Goal: Task Accomplishment & Management: Manage account settings

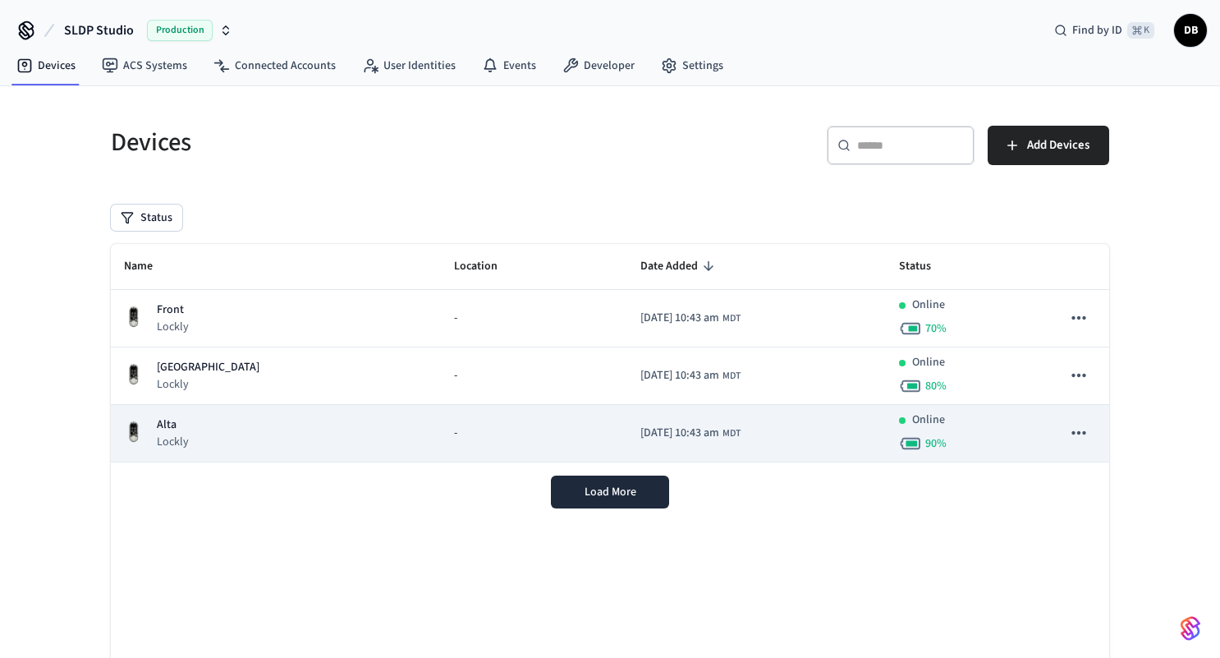
click at [319, 440] on div "[PERSON_NAME]" at bounding box center [276, 433] width 304 height 34
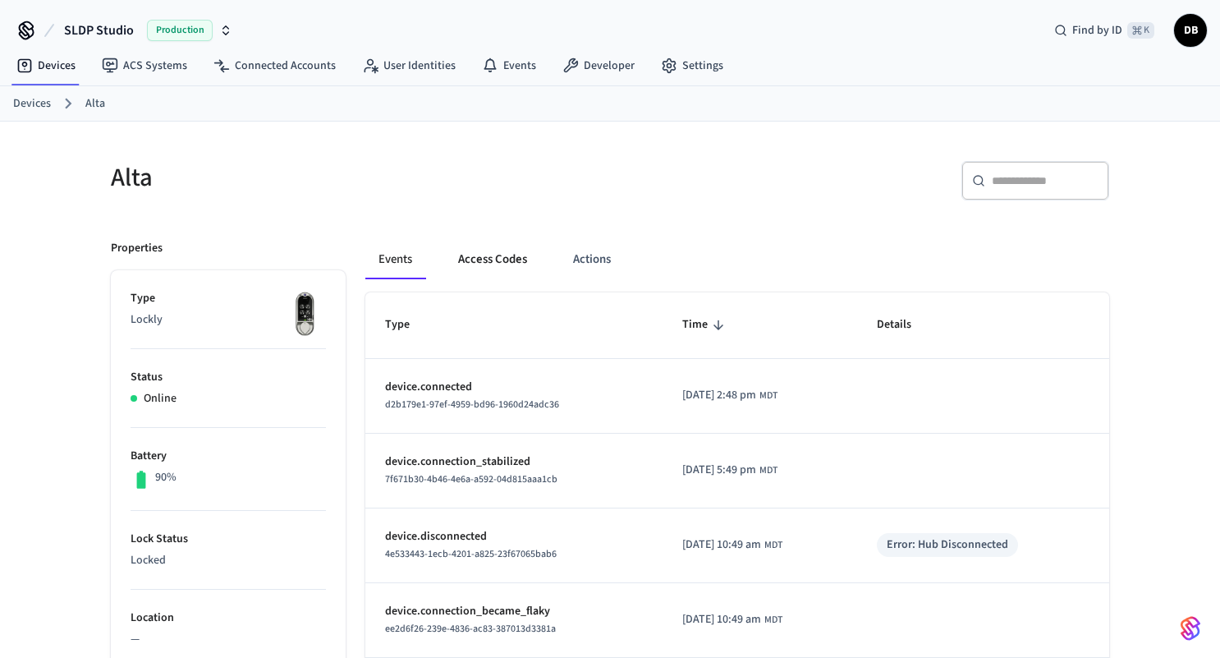
click at [504, 264] on button "Access Codes" at bounding box center [492, 259] width 95 height 39
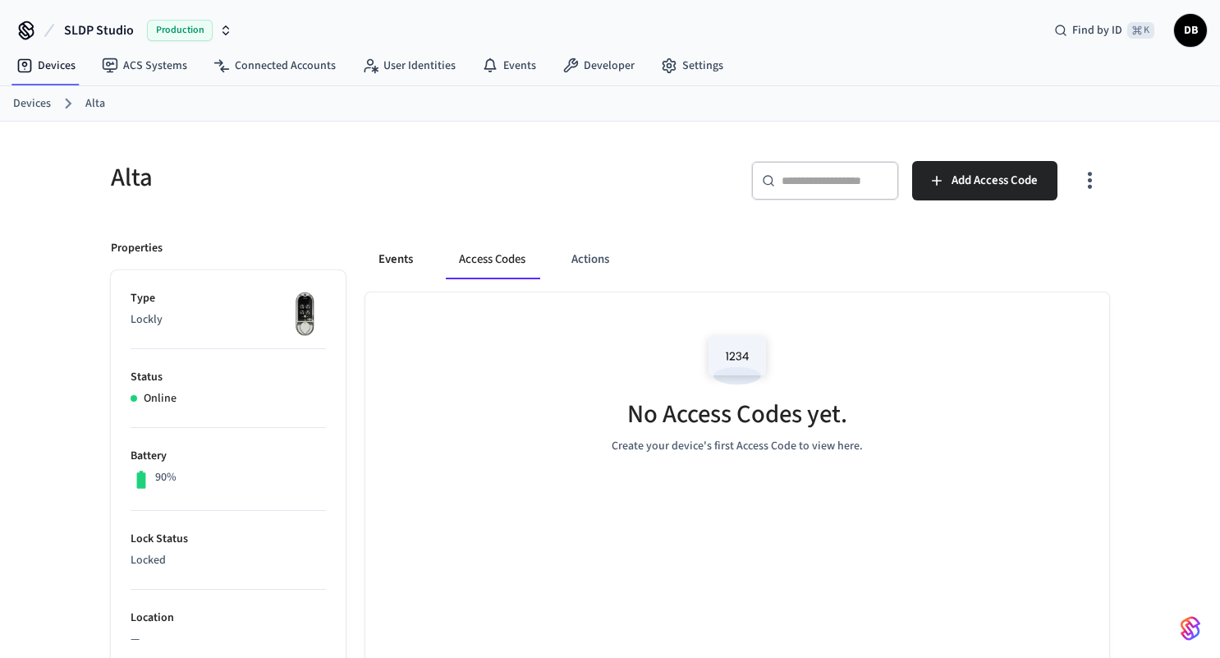
click at [411, 259] on button "Events" at bounding box center [395, 259] width 61 height 39
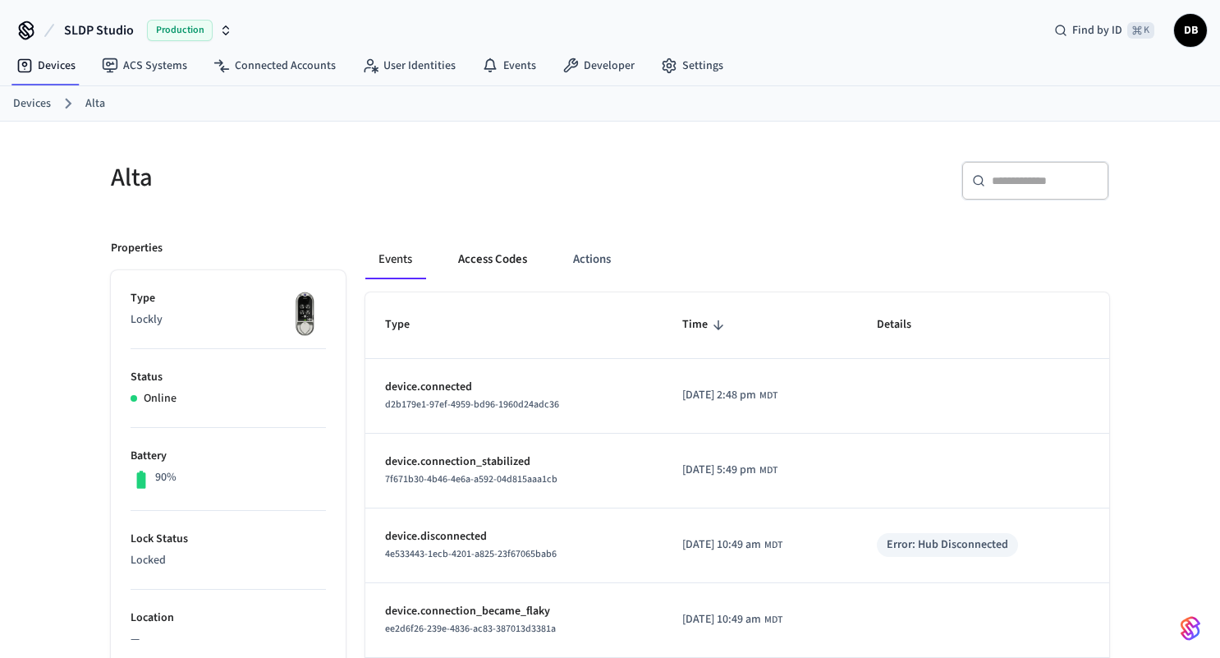
click at [502, 259] on button "Access Codes" at bounding box center [492, 259] width 95 height 39
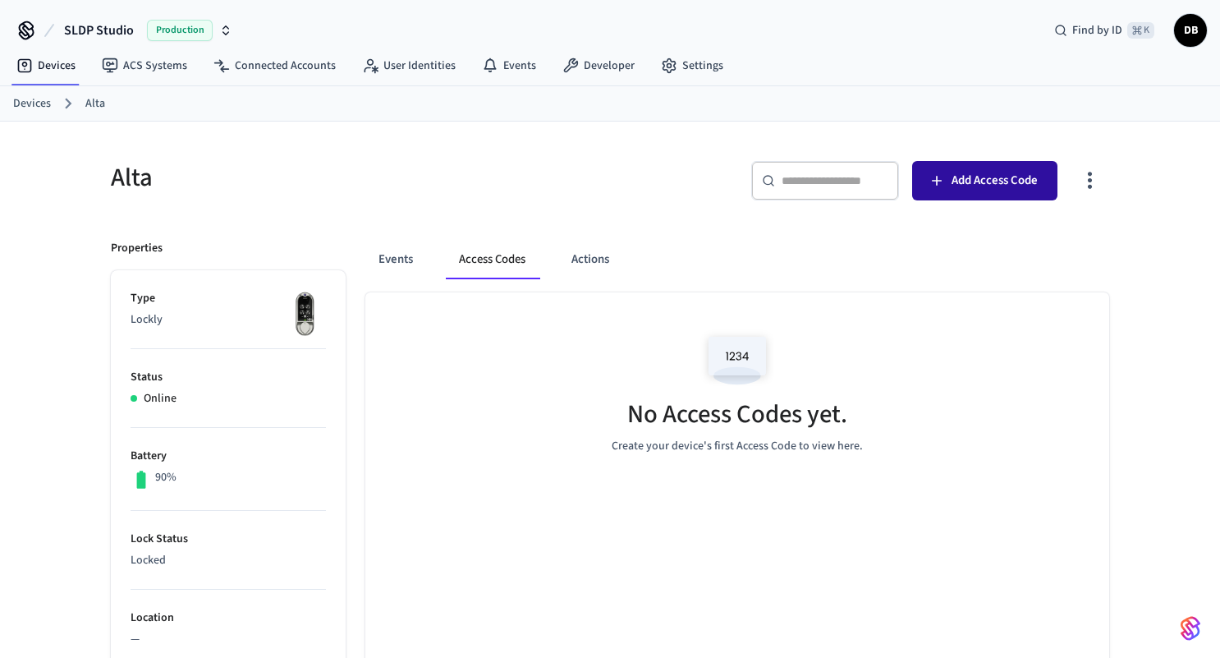
click at [987, 183] on span "Add Access Code" at bounding box center [995, 180] width 86 height 21
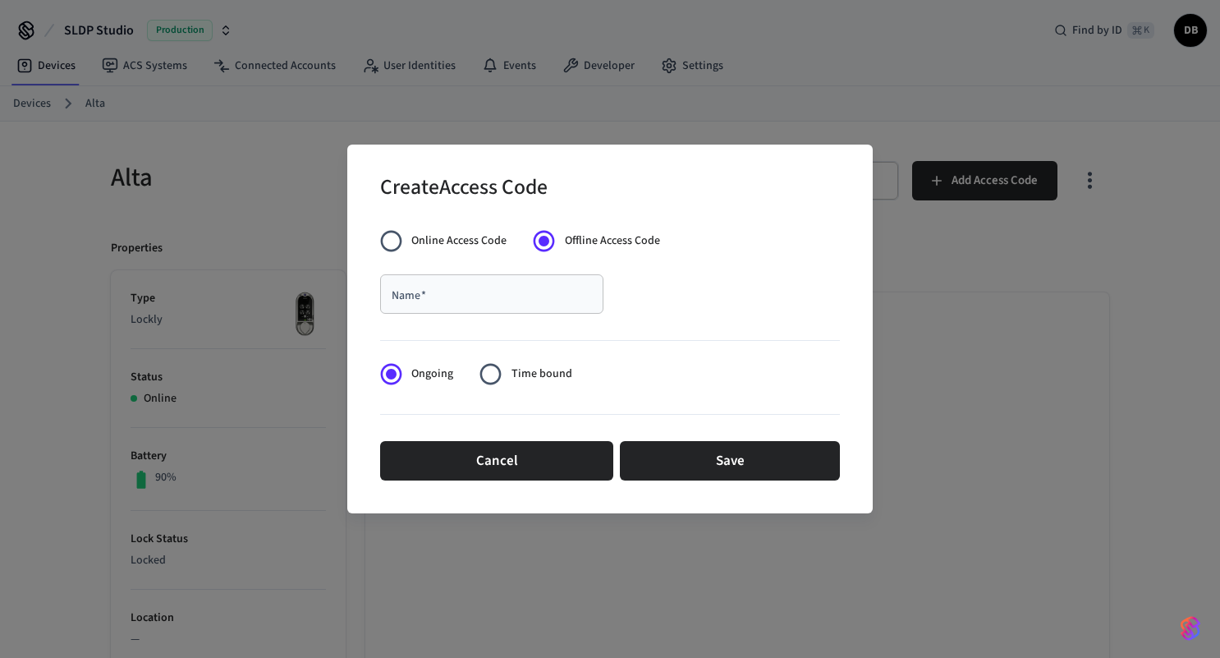
click at [377, 243] on div "Create Access Code Online Access Code Offline Access Code Name   * Name   * Ong…" at bounding box center [610, 330] width 526 height 370
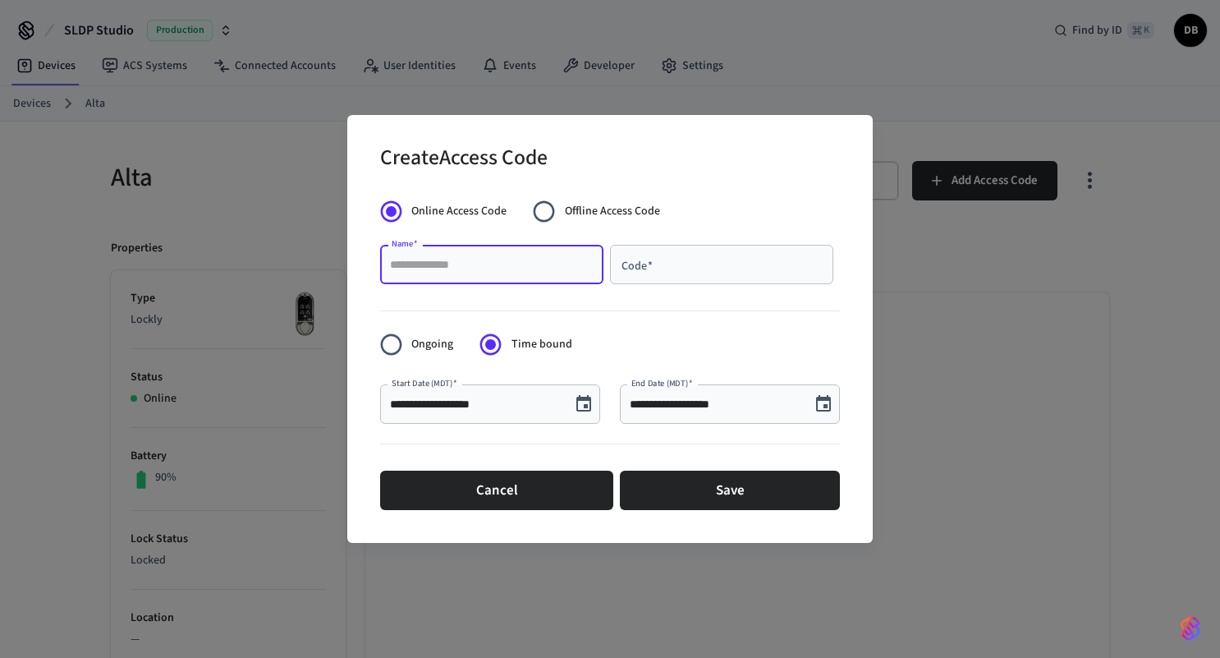
click at [494, 256] on input "Name   *" at bounding box center [492, 264] width 204 height 16
type input "*****"
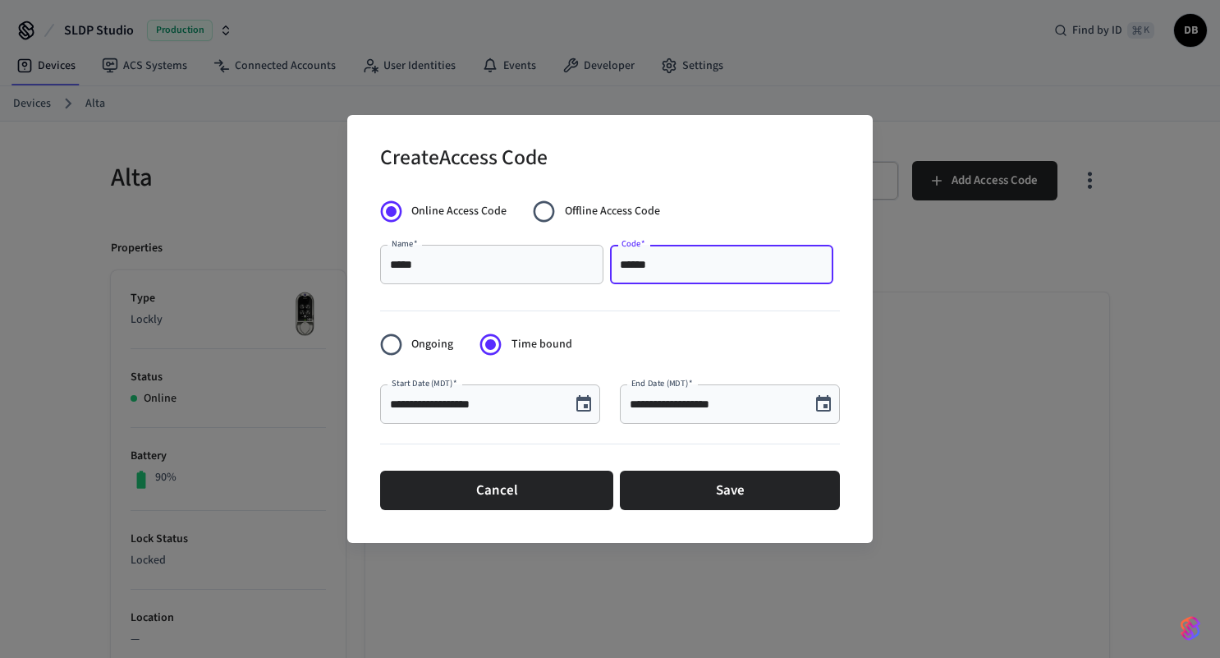
type input "******"
click at [621, 315] on div at bounding box center [610, 308] width 460 height 34
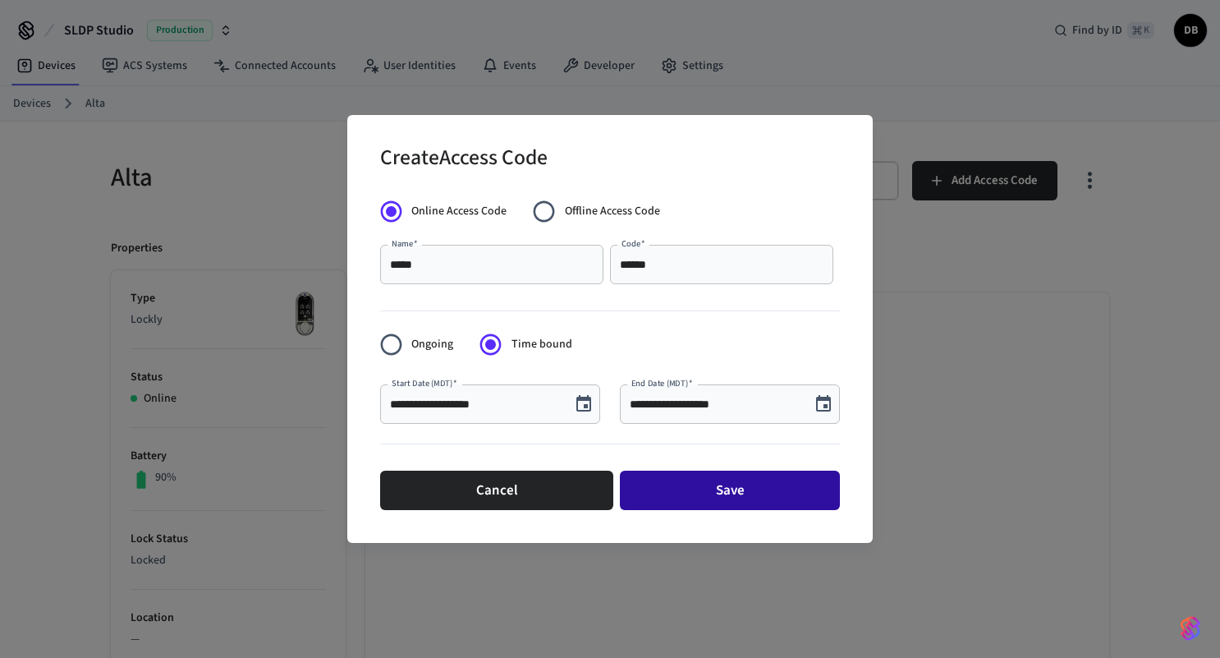
click at [721, 498] on button "Save" at bounding box center [730, 490] width 220 height 39
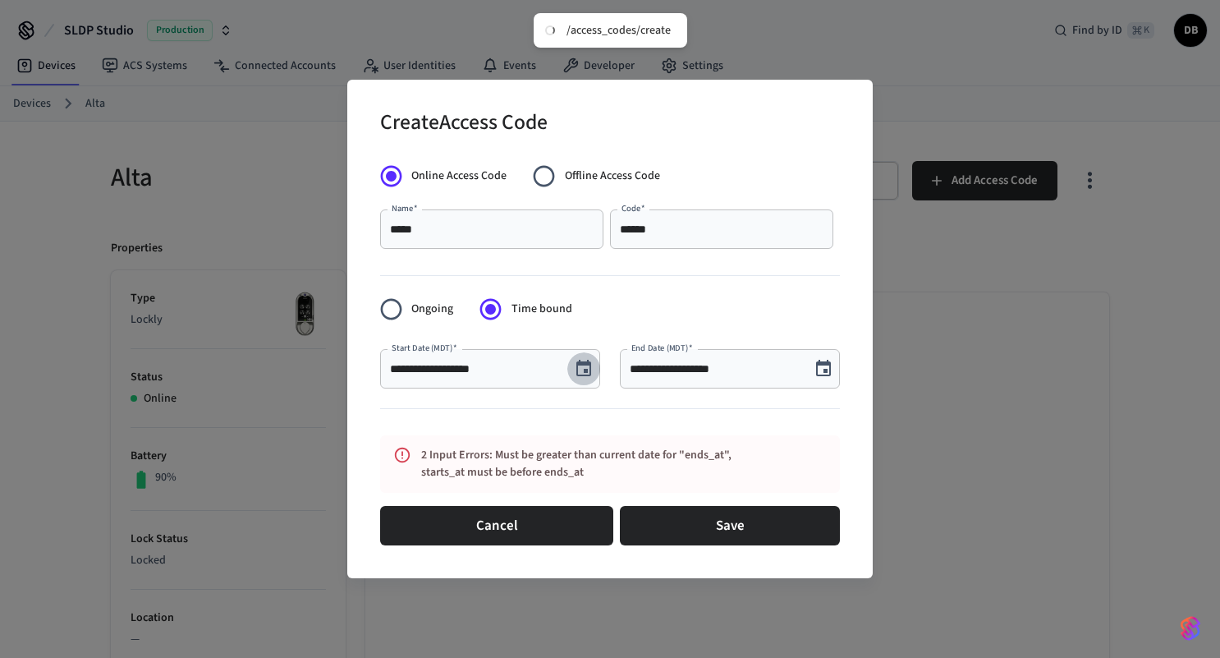
click at [583, 368] on icon "Choose date, selected date is Oct 15, 2025" at bounding box center [584, 369] width 20 height 20
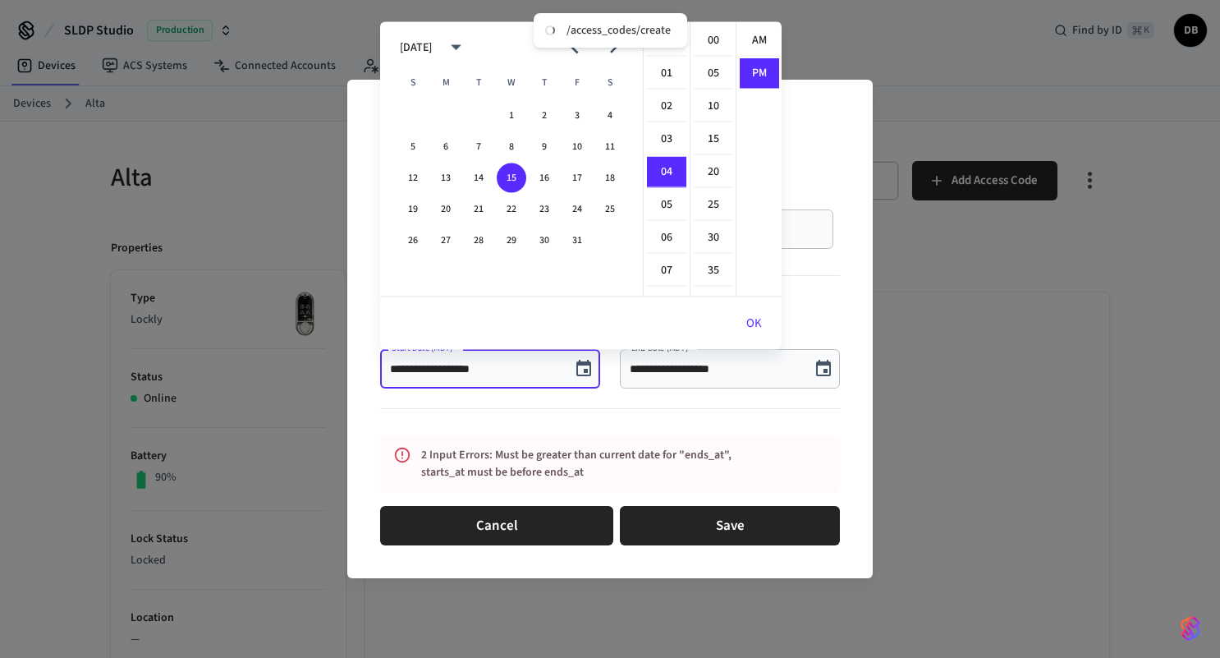
scroll to position [30, 0]
click at [481, 172] on button "14" at bounding box center [479, 178] width 30 height 30
type input "**********"
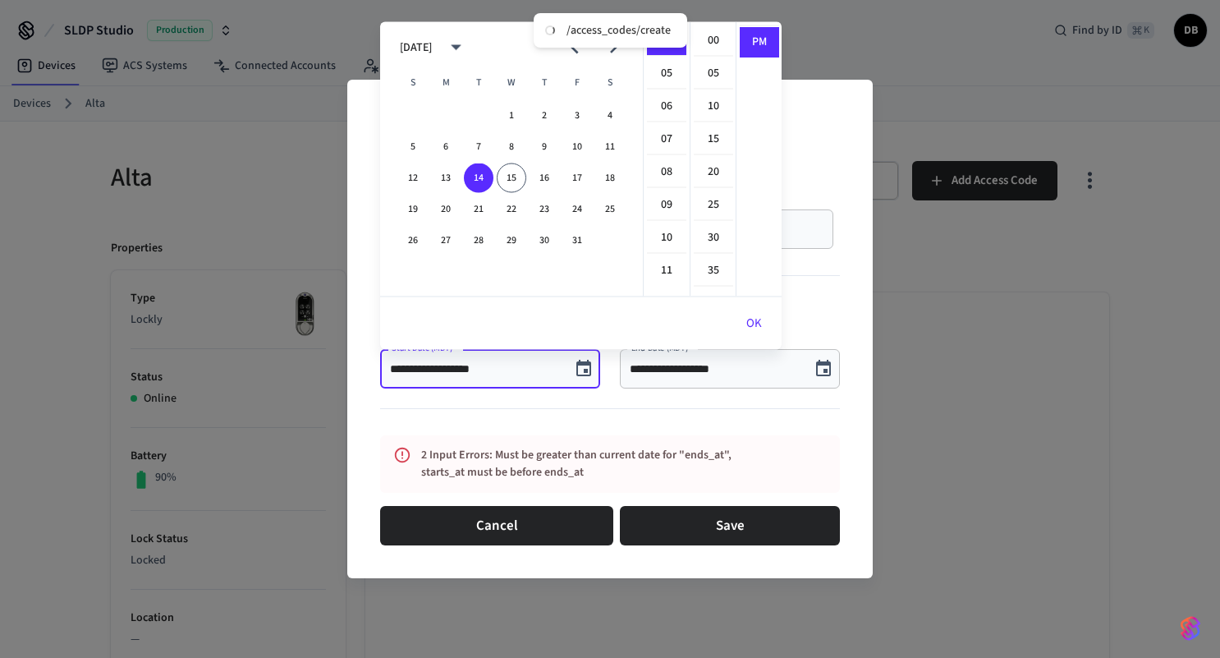
click at [686, 421] on div at bounding box center [610, 412] width 460 height 34
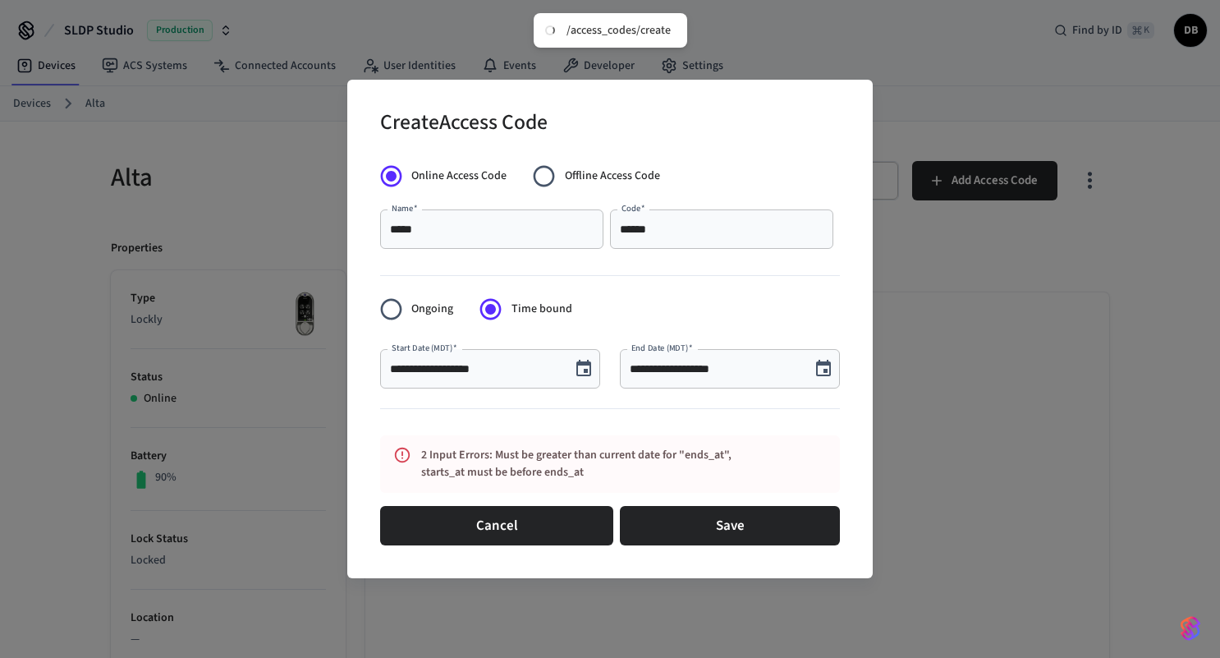
click at [824, 370] on icon "Choose date, selected date is Oct 15, 2025" at bounding box center [823, 368] width 15 height 16
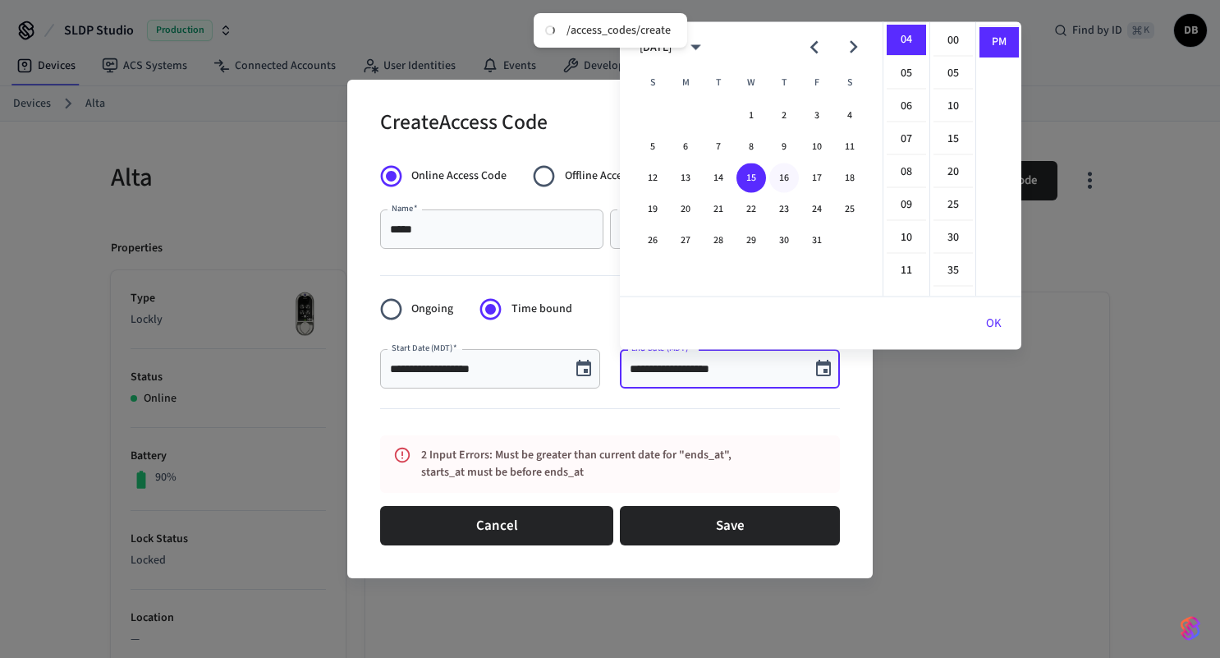
click at [781, 176] on button "16" at bounding box center [784, 178] width 30 height 30
type input "**********"
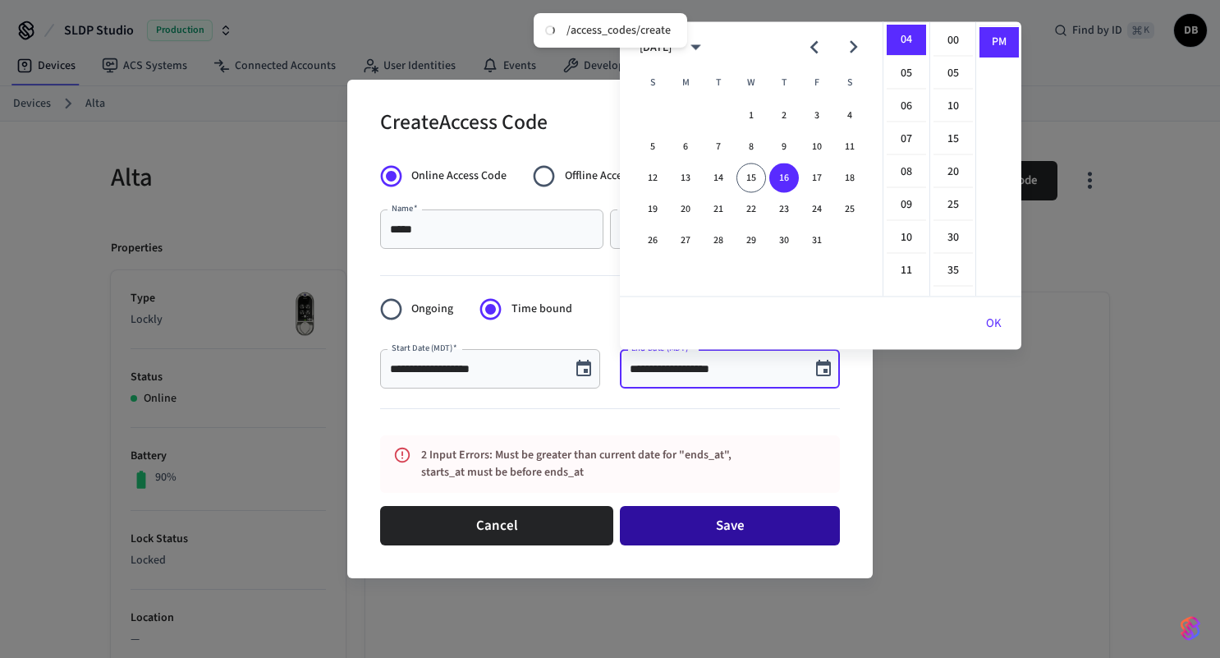
click at [725, 526] on button "Save" at bounding box center [730, 525] width 220 height 39
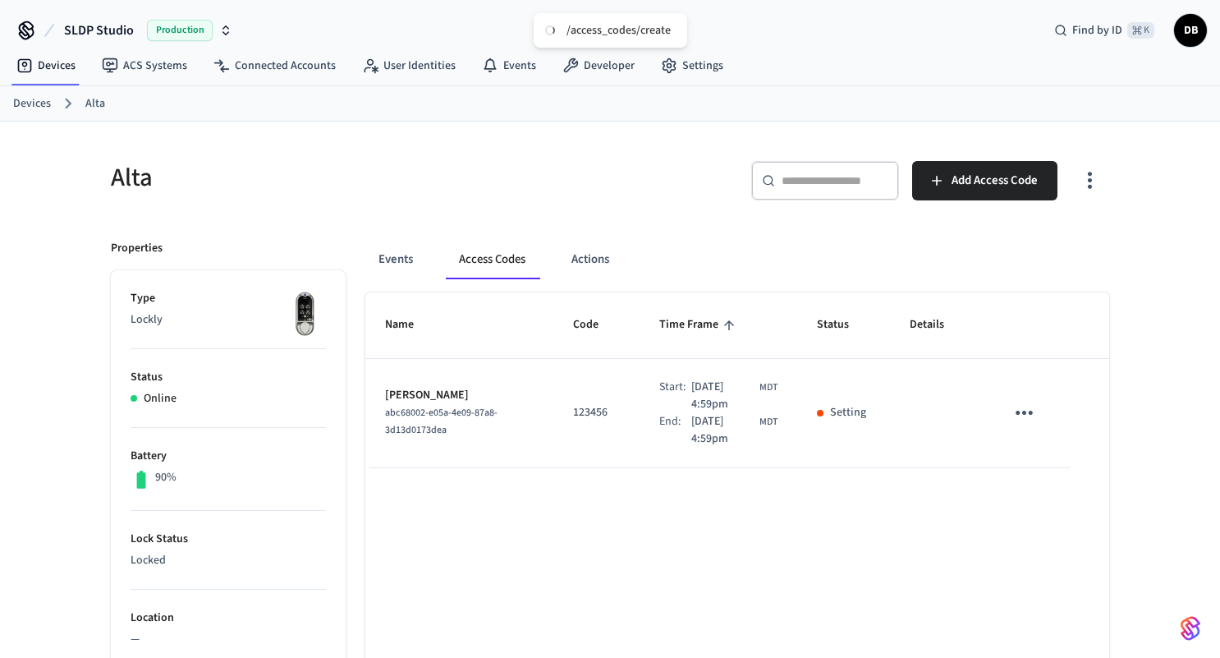
click at [1029, 416] on icon "sticky table" at bounding box center [1024, 412] width 25 height 25
click at [924, 509] on div at bounding box center [610, 329] width 1220 height 658
click at [854, 405] on p "Setting" at bounding box center [848, 412] width 36 height 17
click at [691, 201] on div "​ ​ Add Access Code" at bounding box center [864, 187] width 489 height 53
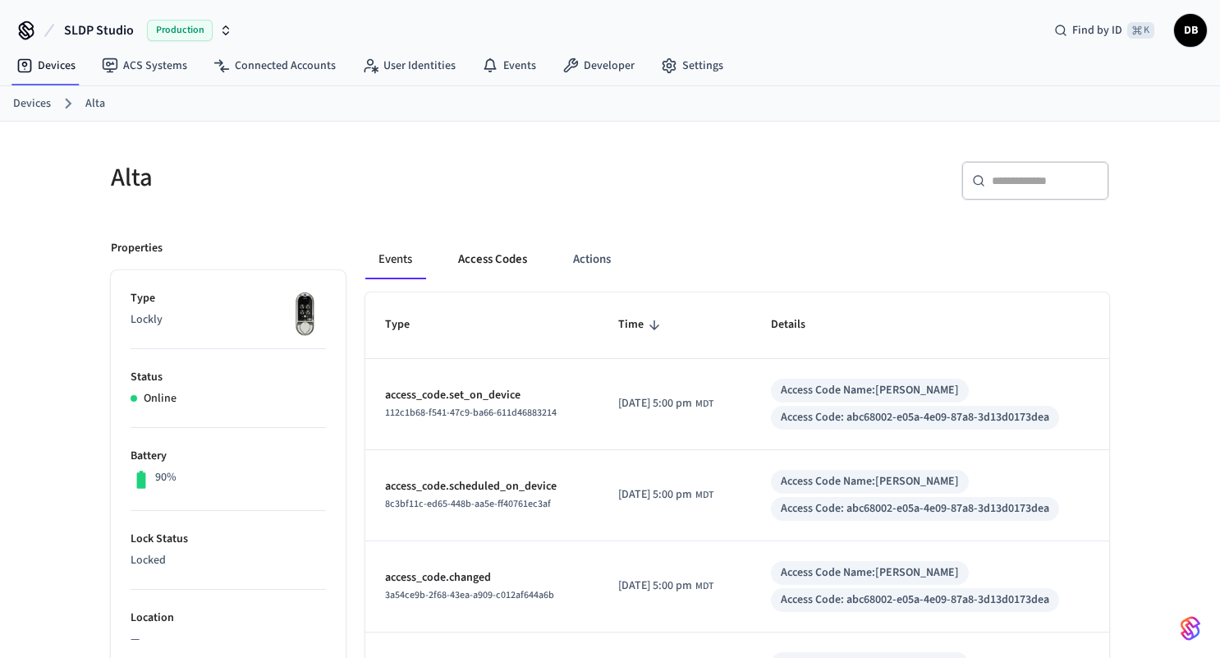
click at [479, 262] on button "Access Codes" at bounding box center [492, 259] width 95 height 39
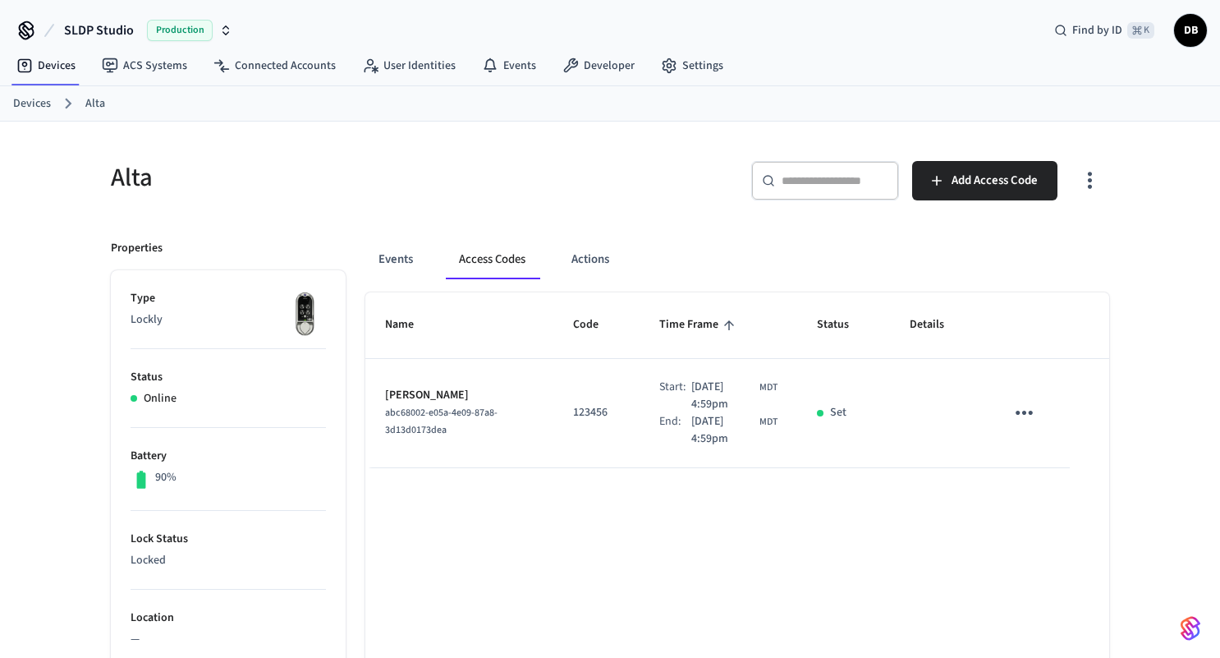
click at [1026, 415] on icon "sticky table" at bounding box center [1024, 412] width 25 height 25
click at [1064, 505] on li "Delete" at bounding box center [1064, 506] width 78 height 44
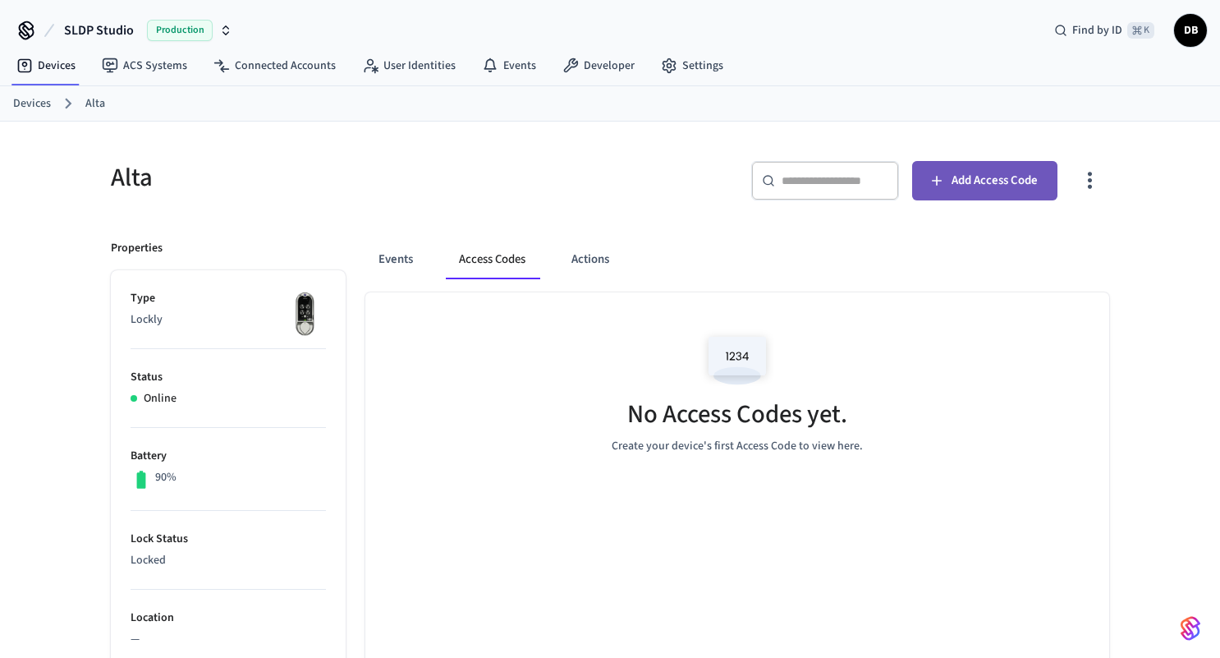
click at [979, 179] on span "Add Access Code" at bounding box center [995, 180] width 86 height 21
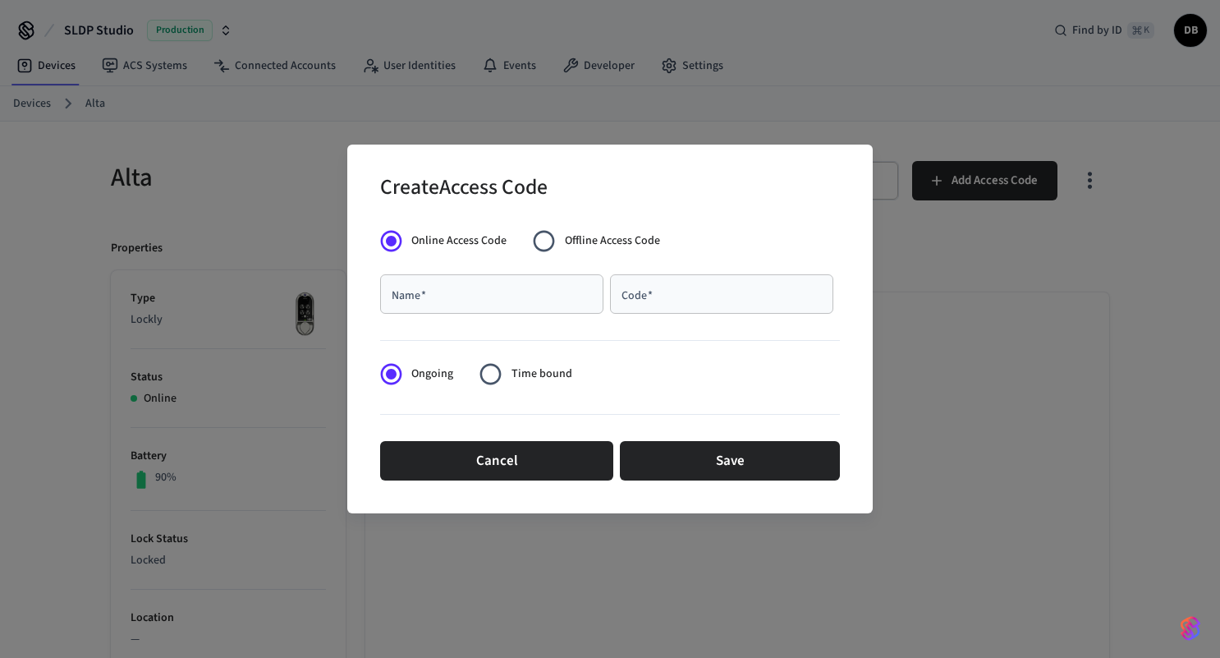
click at [533, 294] on input "Name   *" at bounding box center [492, 294] width 204 height 16
type input "*****"
click at [696, 300] on input "Code   *" at bounding box center [722, 294] width 204 height 16
click at [694, 299] on input "******" at bounding box center [722, 294] width 204 height 16
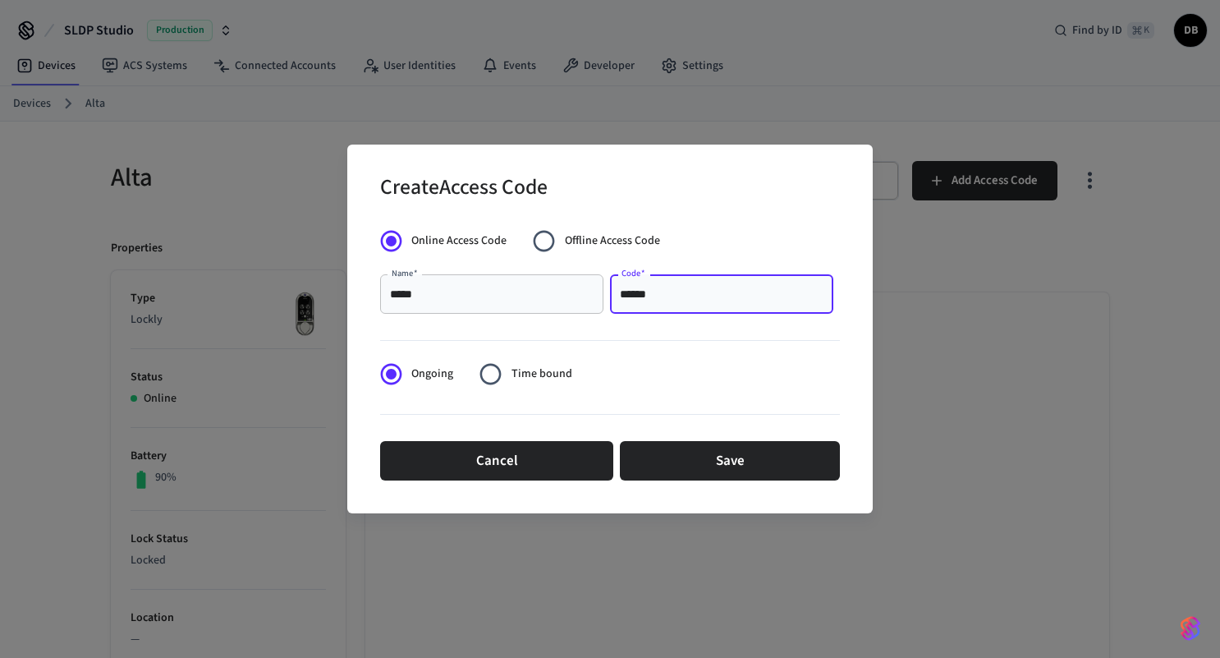
click at [694, 299] on input "******" at bounding box center [722, 294] width 204 height 16
type input "******"
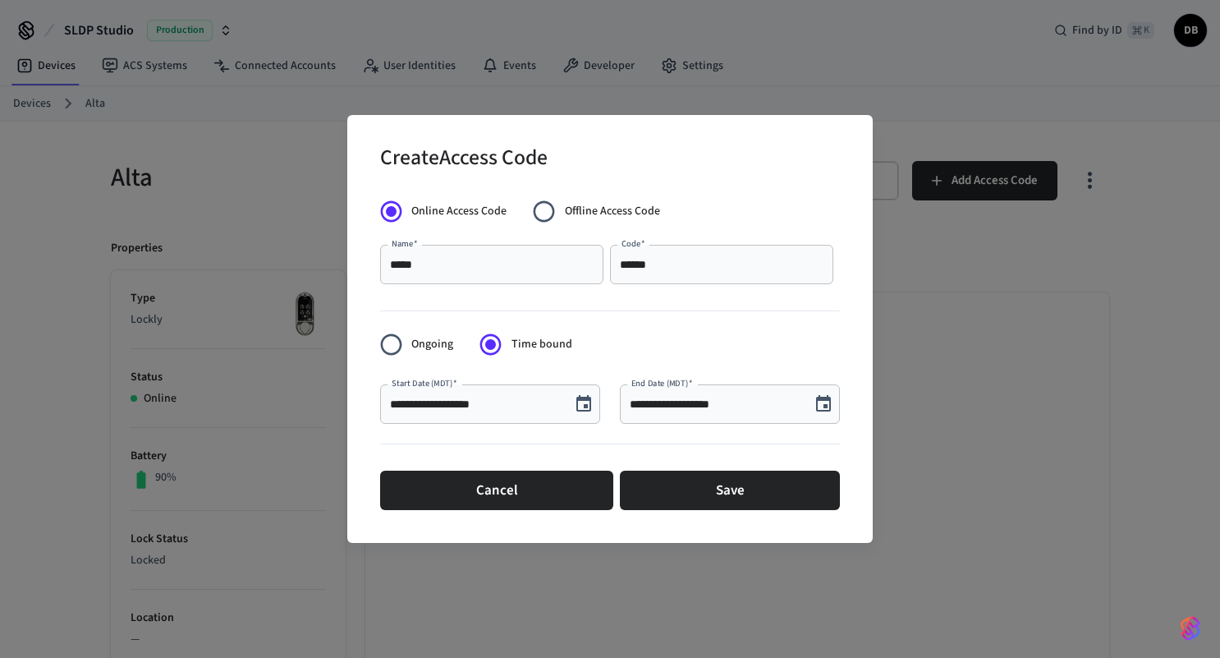
click at [589, 402] on icon "Choose date, selected date is Oct 15, 2025" at bounding box center [584, 404] width 20 height 20
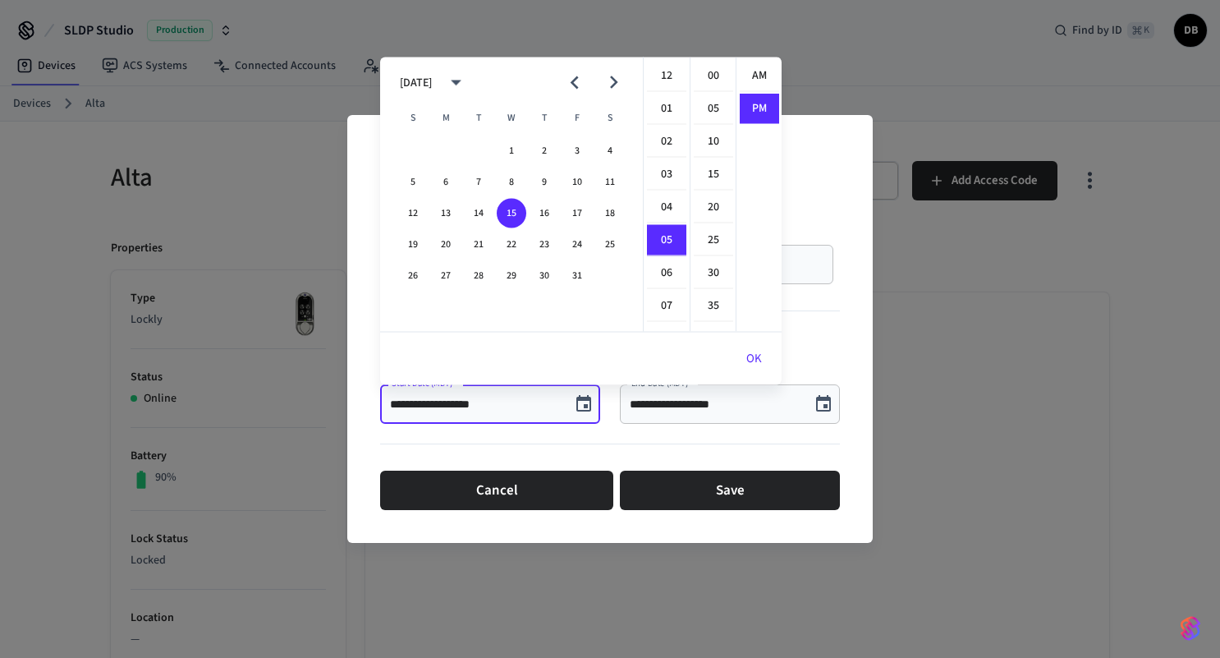
scroll to position [30, 0]
click at [645, 448] on div at bounding box center [610, 447] width 460 height 34
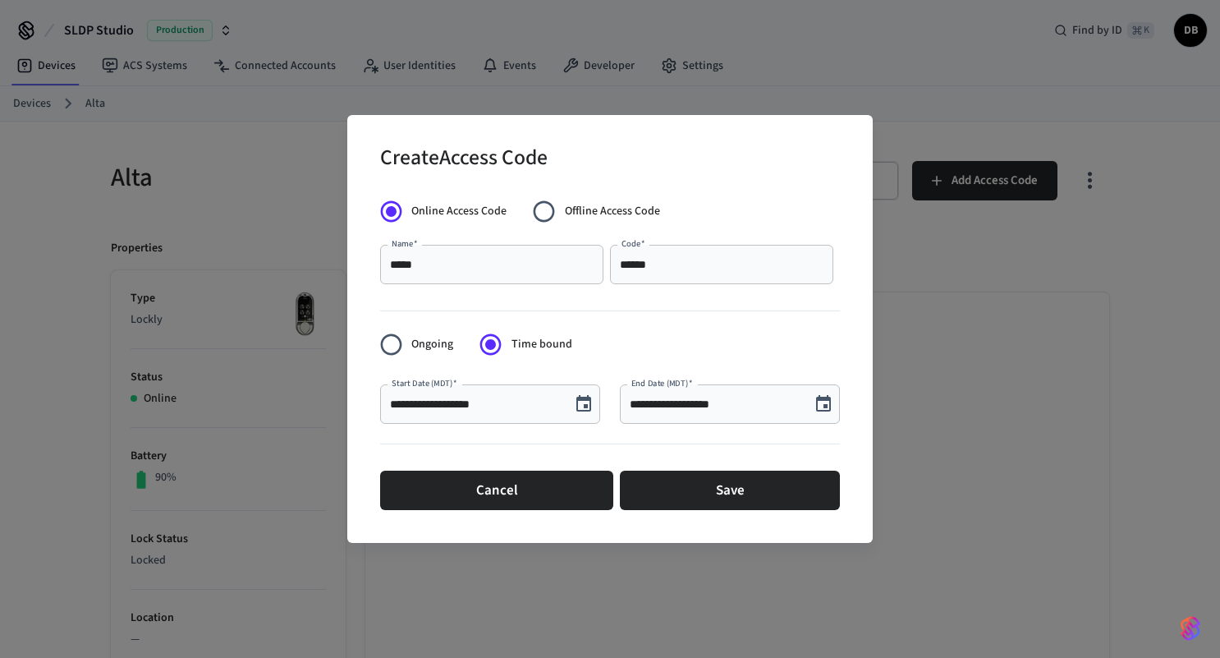
click at [819, 401] on icon "Choose date, selected date is Oct 15, 2025" at bounding box center [823, 403] width 15 height 16
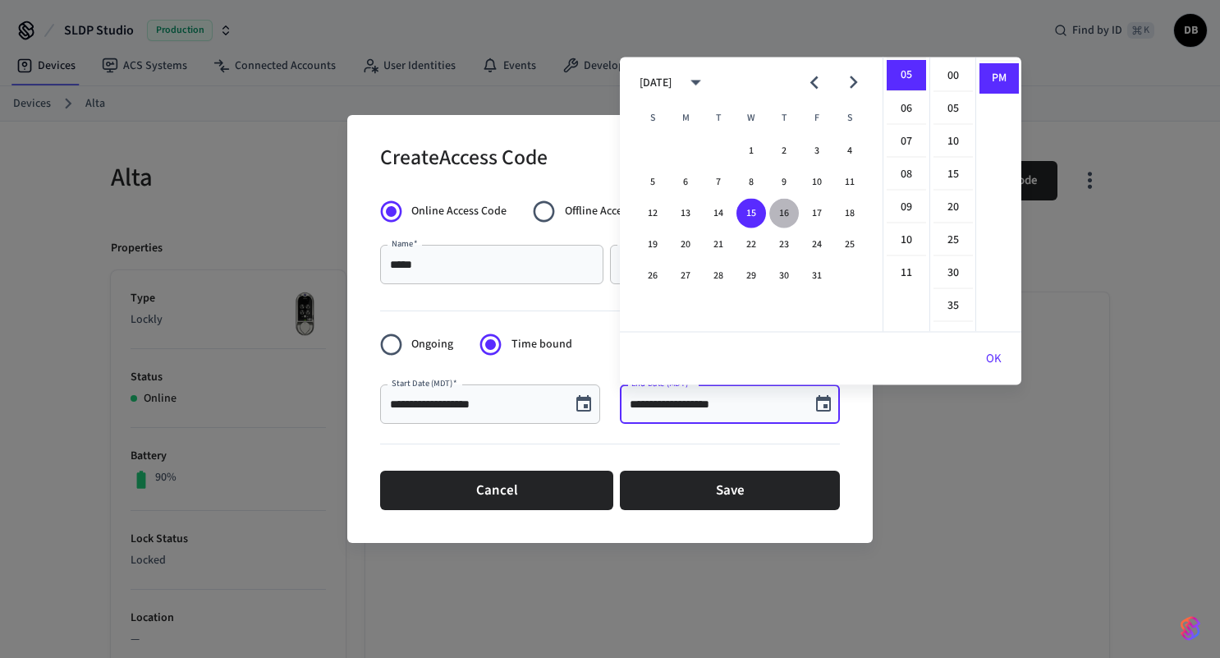
click at [784, 212] on button "16" at bounding box center [784, 214] width 30 height 30
type input "**********"
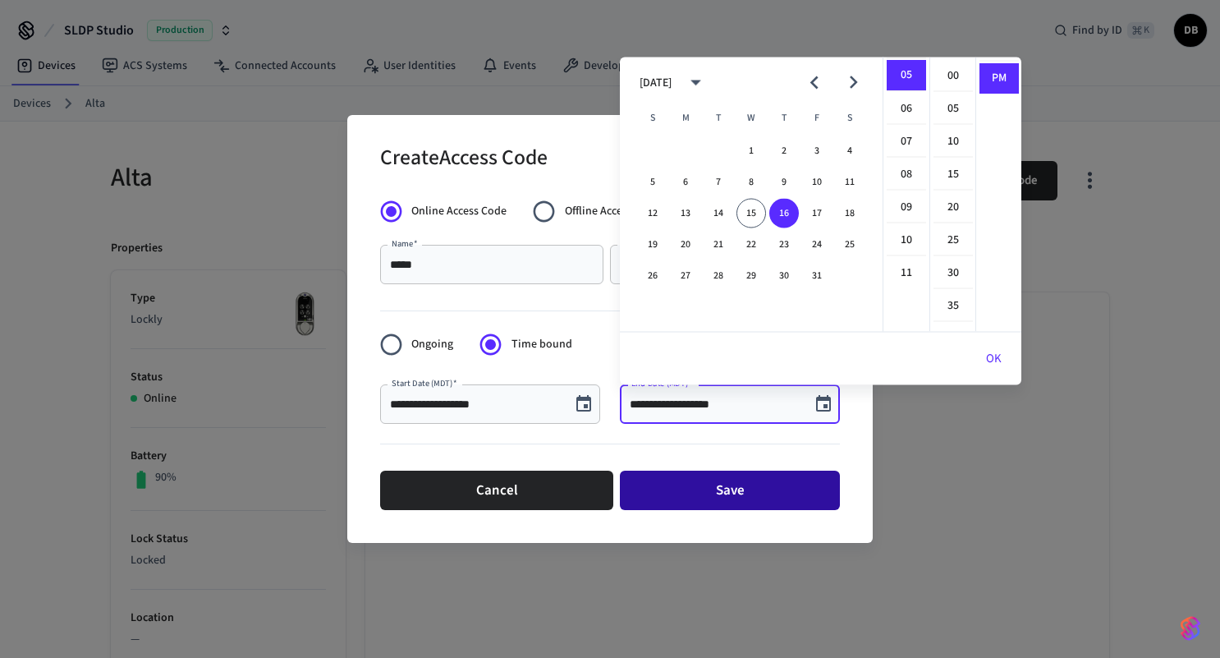
click at [718, 497] on button "Save" at bounding box center [730, 490] width 220 height 39
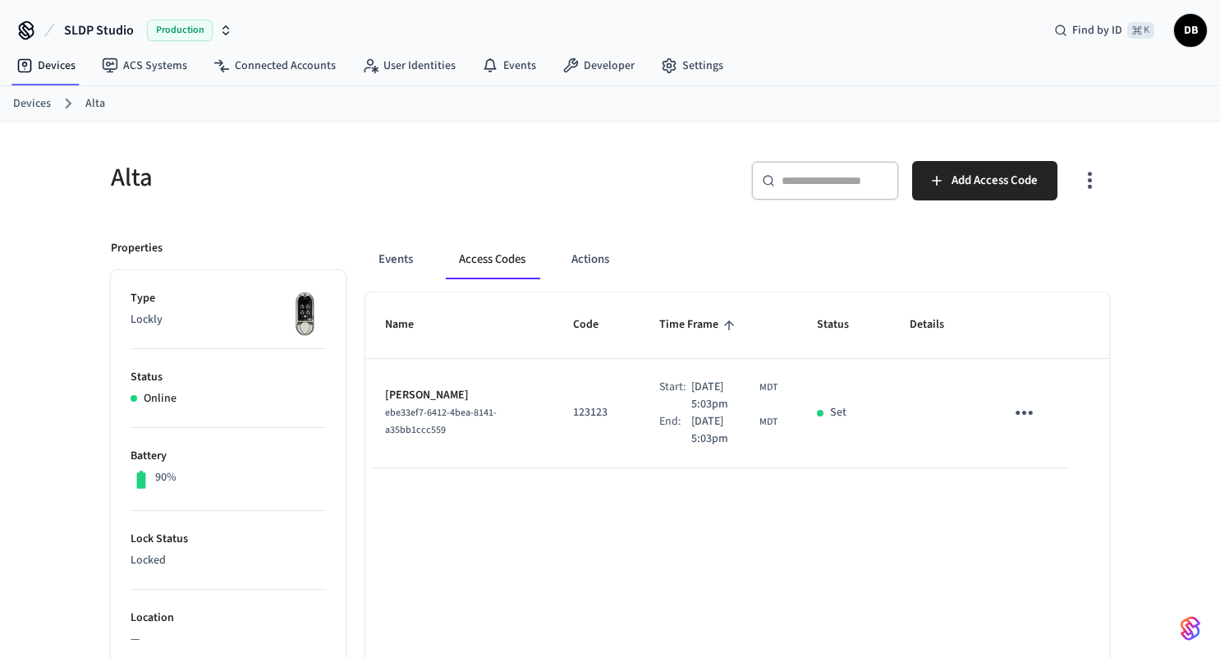
click at [26, 95] on link "Devices" at bounding box center [32, 103] width 38 height 17
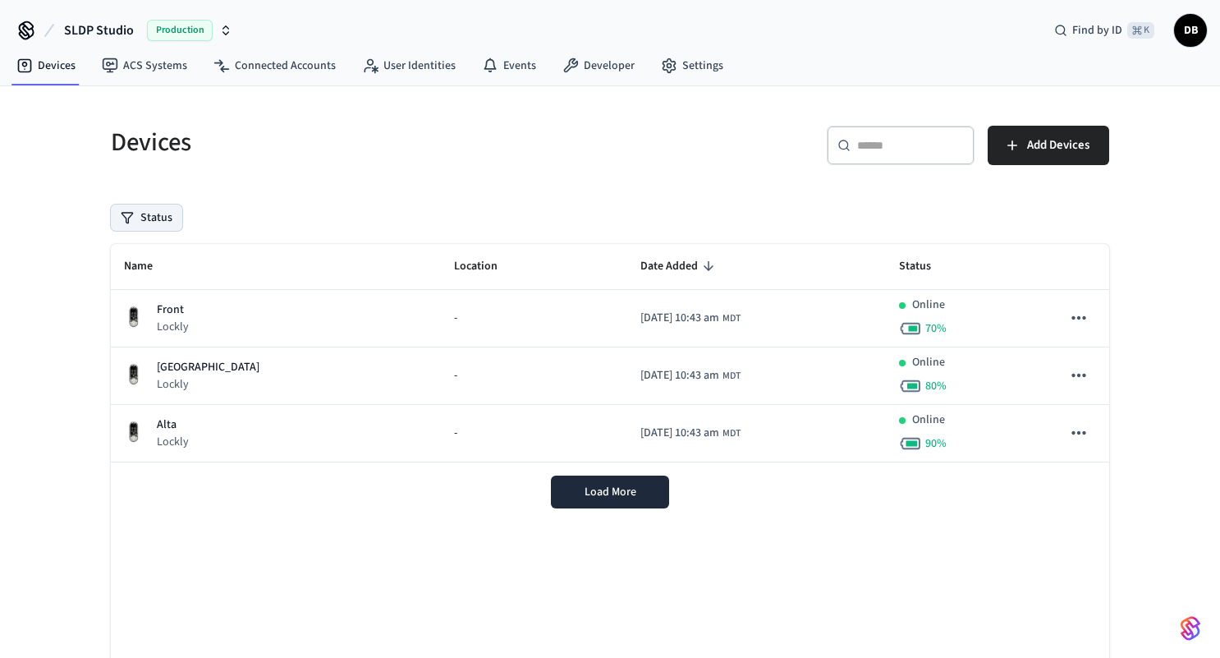
click at [158, 211] on button "Status" at bounding box center [146, 217] width 71 height 26
click at [386, 199] on div "Devices ​ ​ Add Devices Status Name Location Date Added Status Front Lockly - 2…" at bounding box center [610, 427] width 1025 height 642
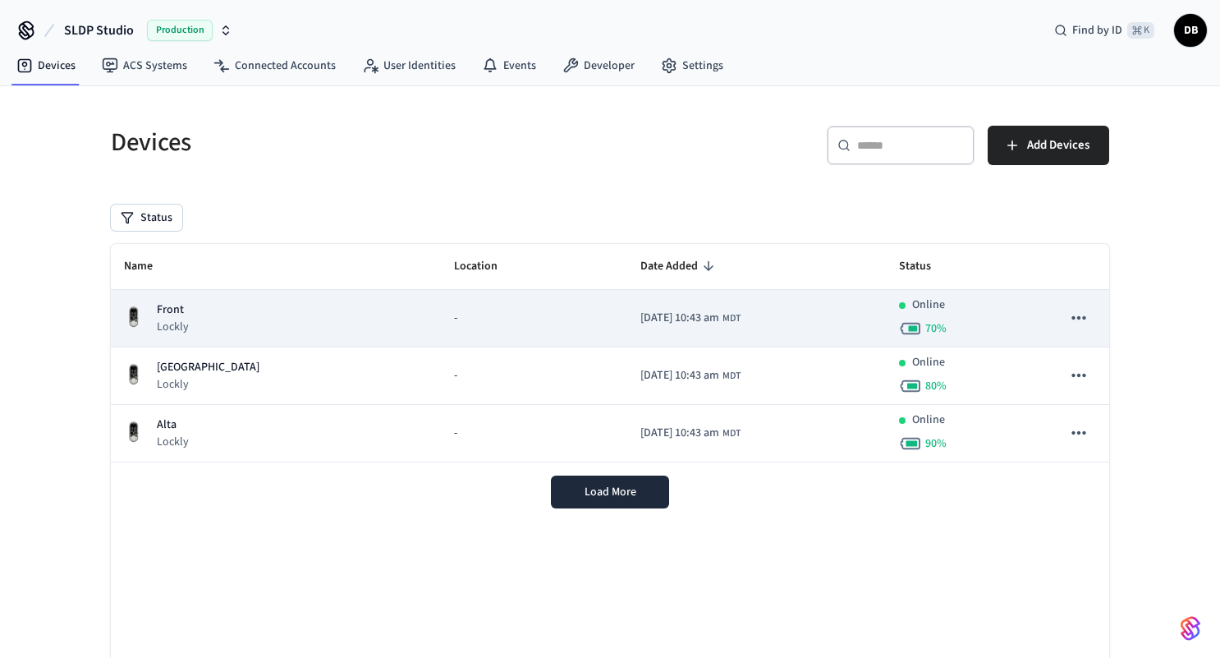
click at [321, 328] on div "Front Lockly" at bounding box center [276, 318] width 304 height 34
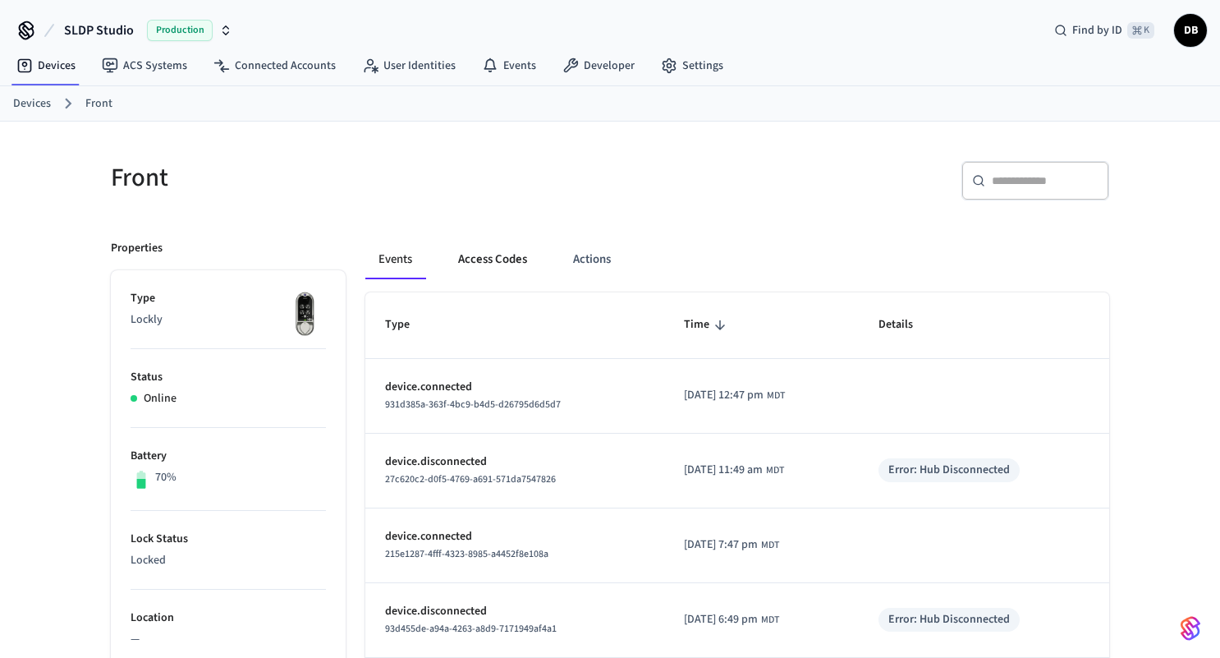
click at [500, 261] on button "Access Codes" at bounding box center [492, 259] width 95 height 39
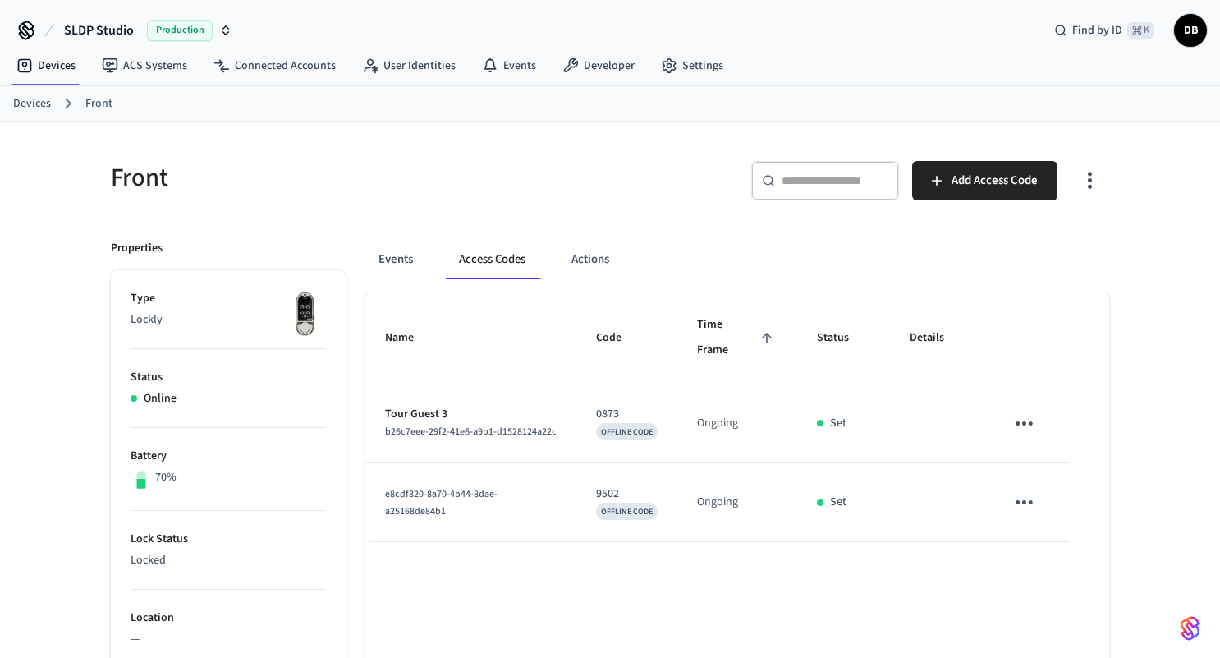
click at [1027, 489] on icon "sticky table" at bounding box center [1024, 501] width 25 height 25
click at [1089, 399] on div at bounding box center [610, 329] width 1220 height 658
click at [1036, 404] on button "sticky table" at bounding box center [1024, 423] width 39 height 39
click at [1061, 495] on li "Delete" at bounding box center [1056, 497] width 78 height 44
